Goal: Find specific page/section: Find specific page/section

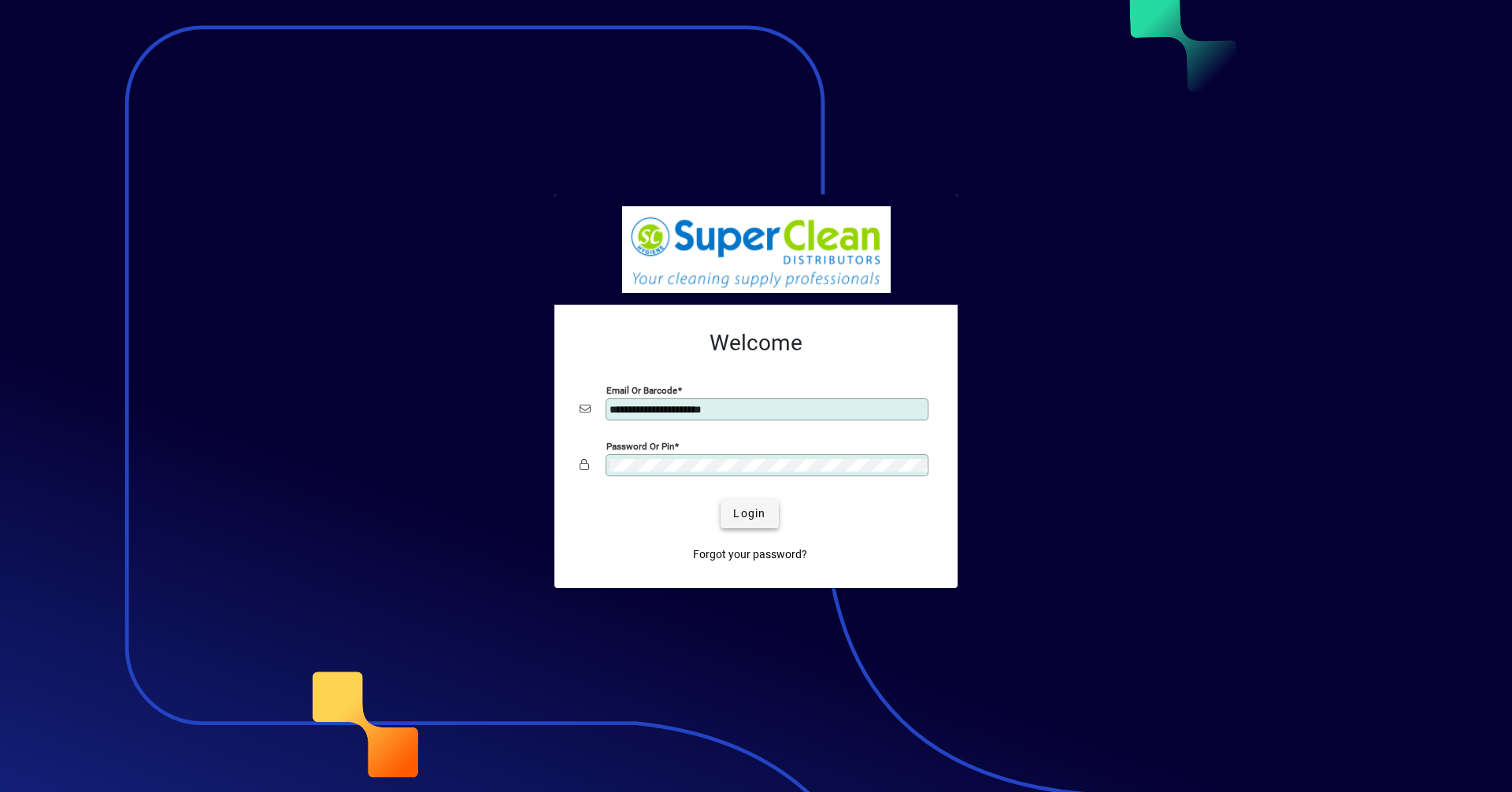
click at [739, 512] on span "Login" at bounding box center [749, 514] width 32 height 17
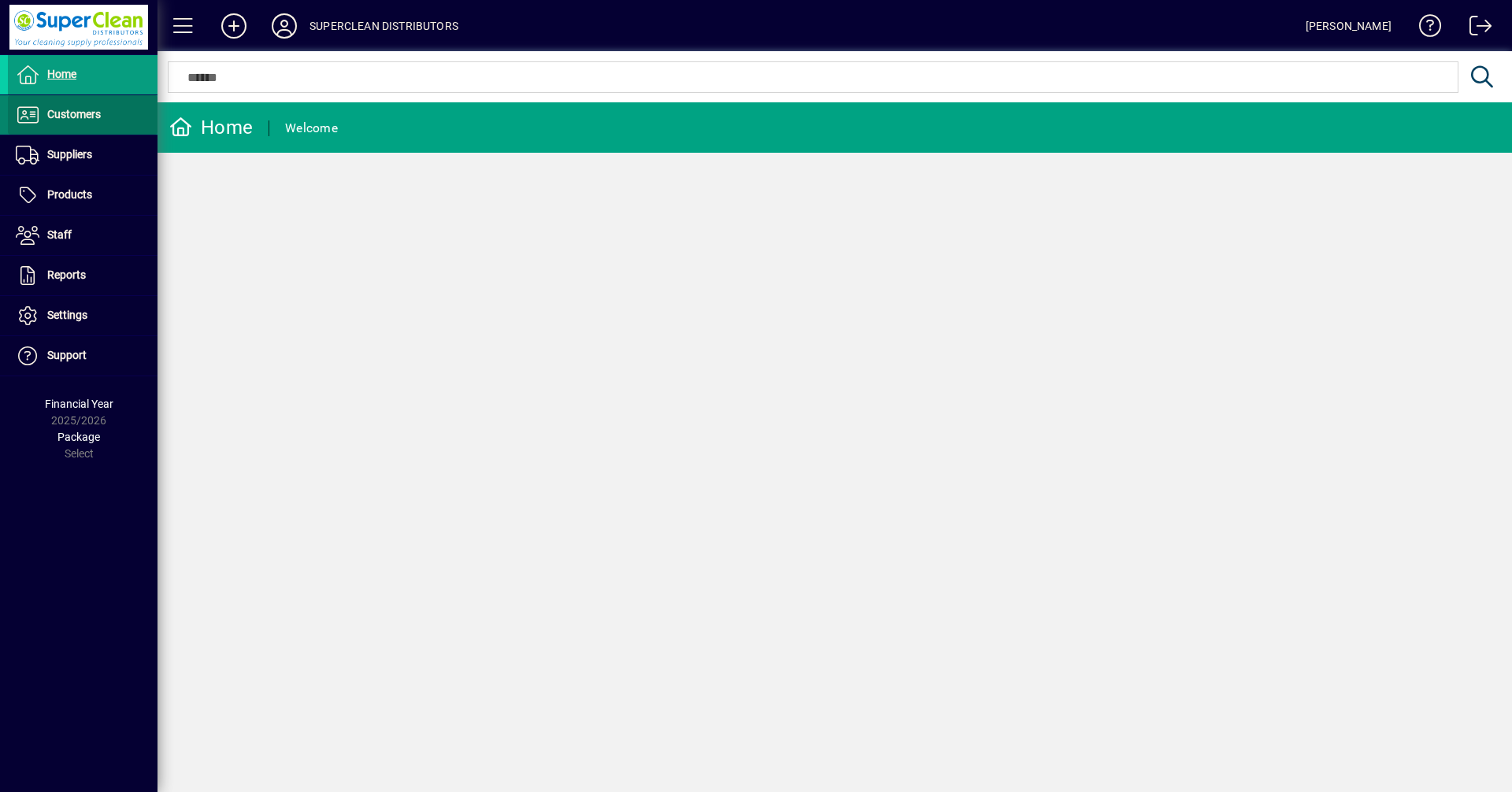
click at [68, 118] on span "Customers" at bounding box center [74, 114] width 53 height 13
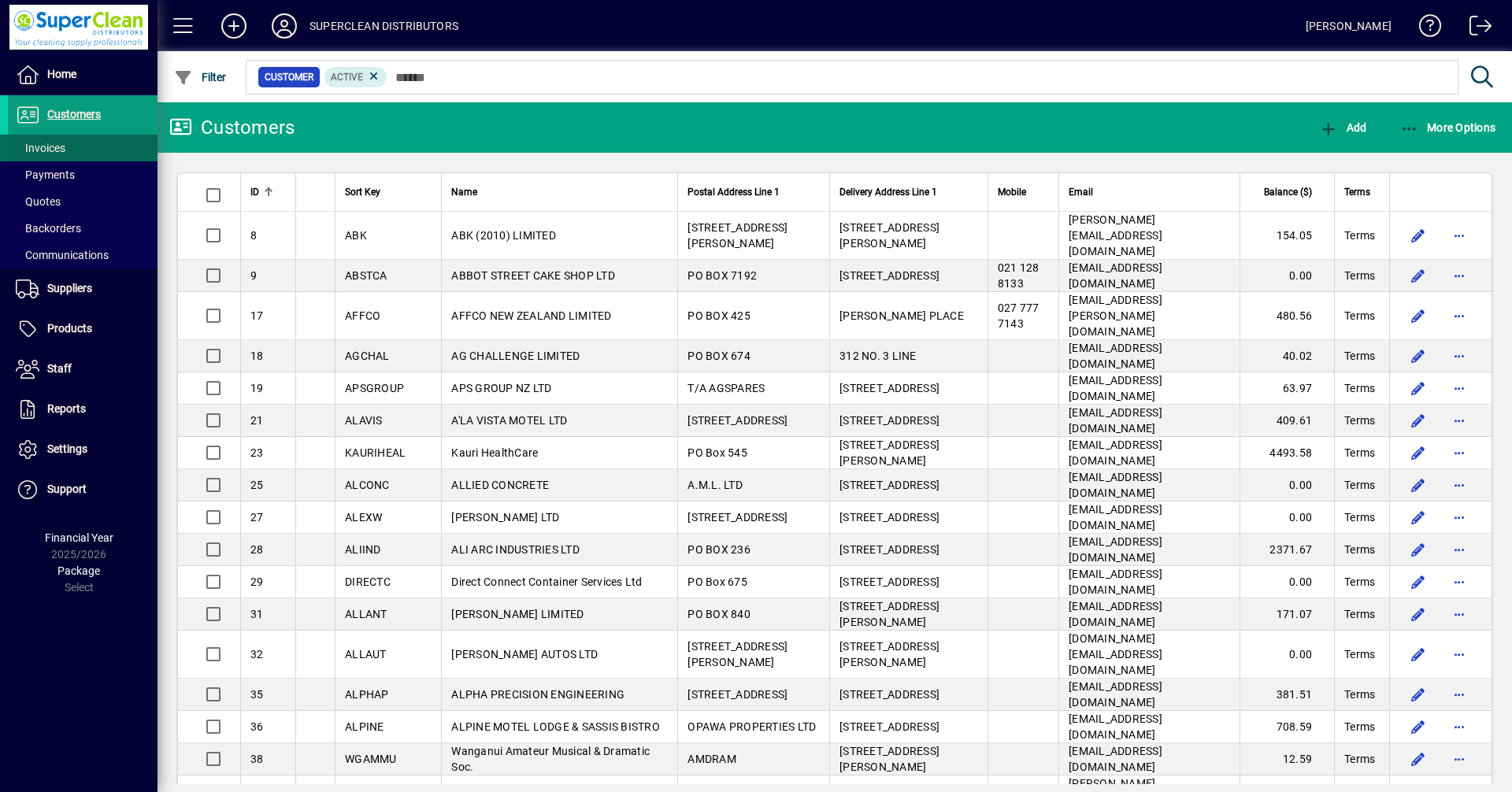
click at [41, 146] on span "Invoices" at bounding box center [41, 148] width 50 height 13
